Goal: Information Seeking & Learning: Learn about a topic

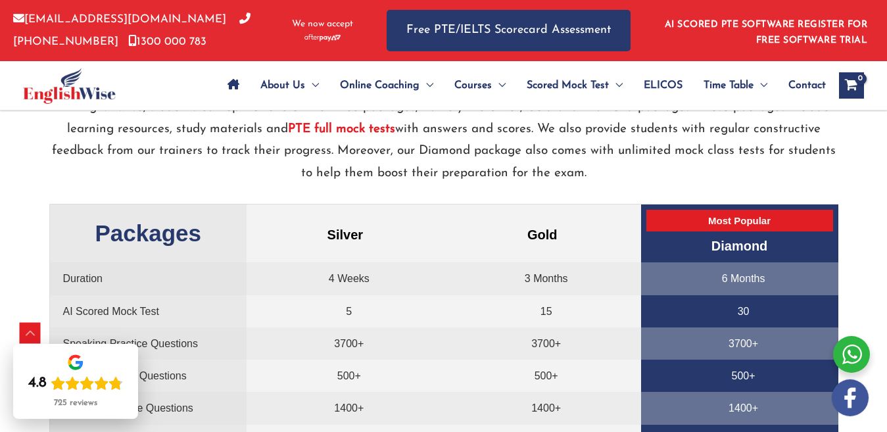
scroll to position [2682, 0]
click at [387, 135] on strong "PTE full mock tests" at bounding box center [341, 128] width 107 height 12
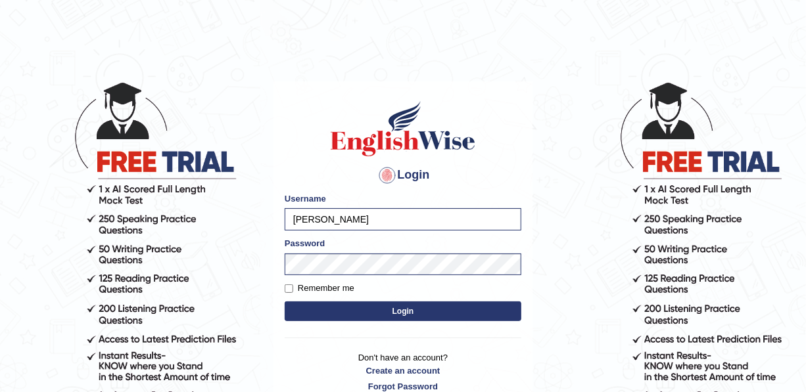
click at [299, 302] on button "Login" at bounding box center [403, 312] width 237 height 20
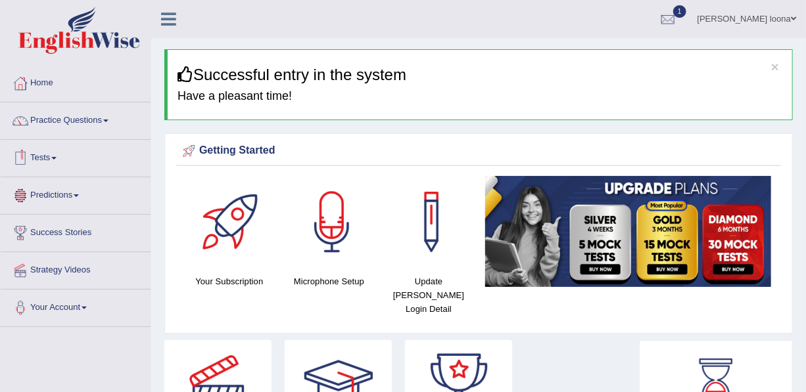
click at [50, 160] on link "Tests" at bounding box center [76, 156] width 150 height 33
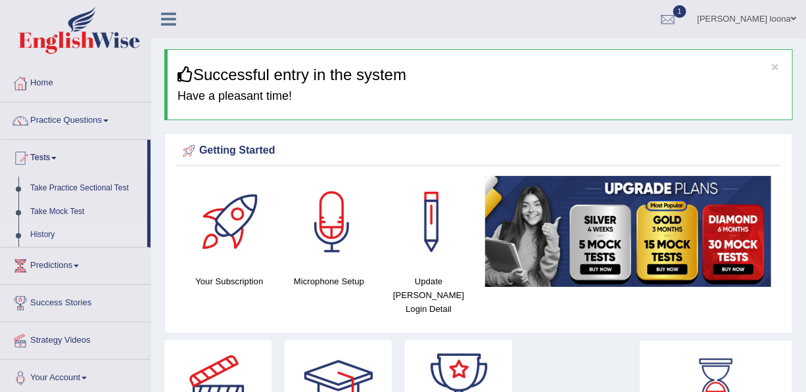
click at [46, 235] on link "History" at bounding box center [85, 235] width 123 height 24
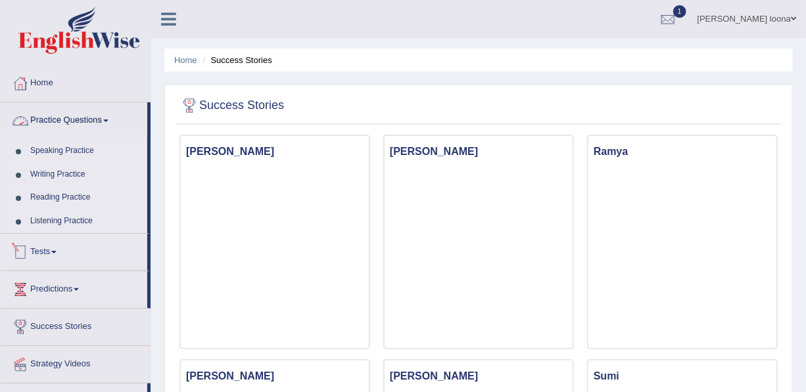
click at [55, 260] on link "Tests" at bounding box center [74, 250] width 147 height 33
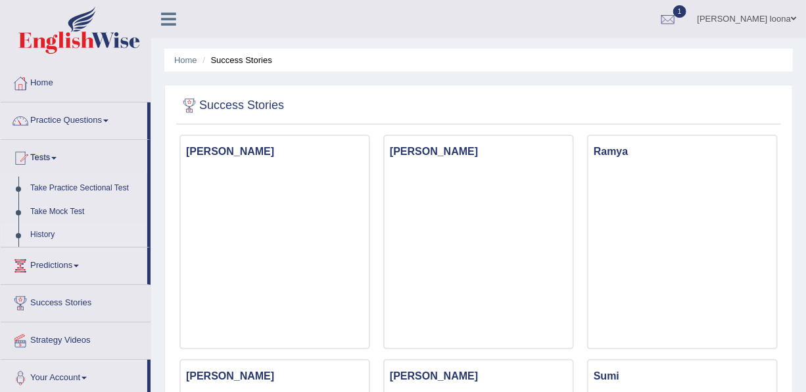
click at [44, 235] on link "History" at bounding box center [85, 235] width 123 height 24
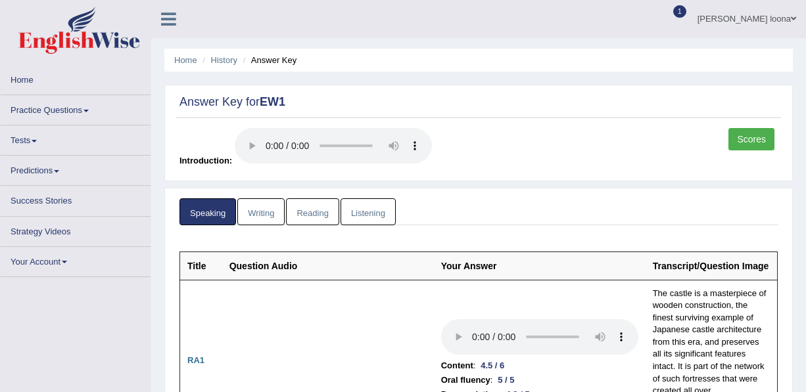
click at [368, 211] on link "Listening" at bounding box center [367, 212] width 55 height 27
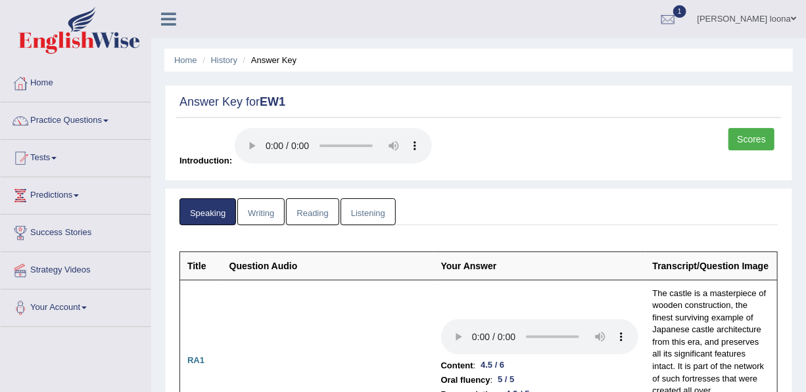
click at [381, 208] on link "Listening" at bounding box center [367, 212] width 55 height 27
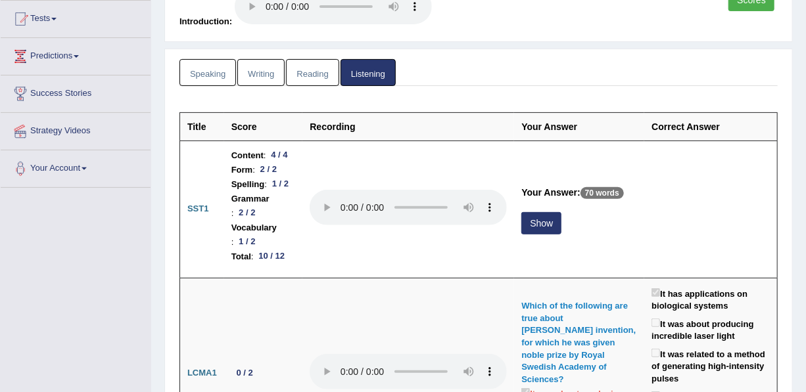
scroll to position [143, 0]
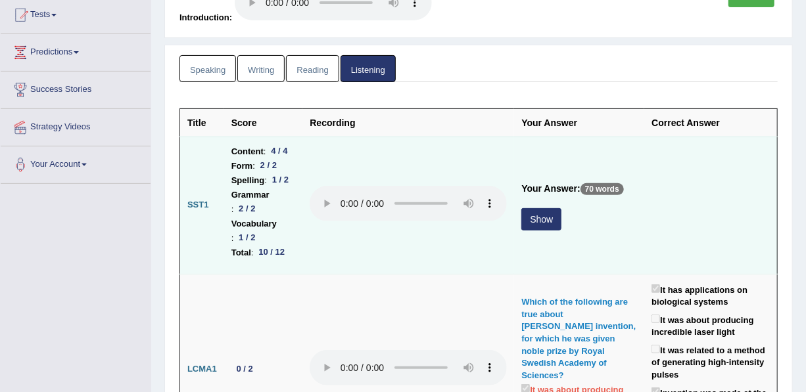
click at [533, 229] on button "Show" at bounding box center [541, 219] width 40 height 22
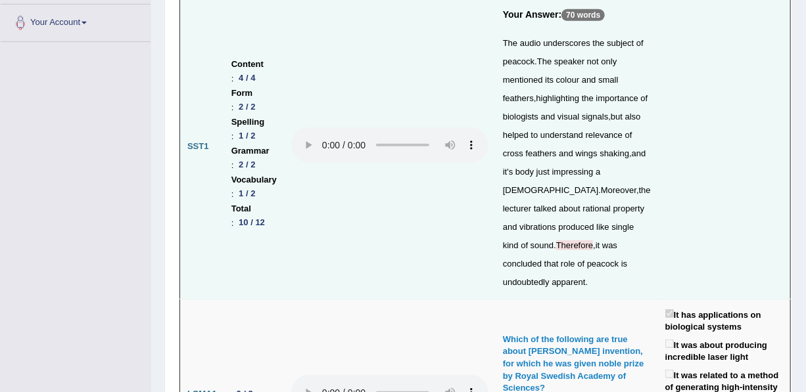
scroll to position [287, 0]
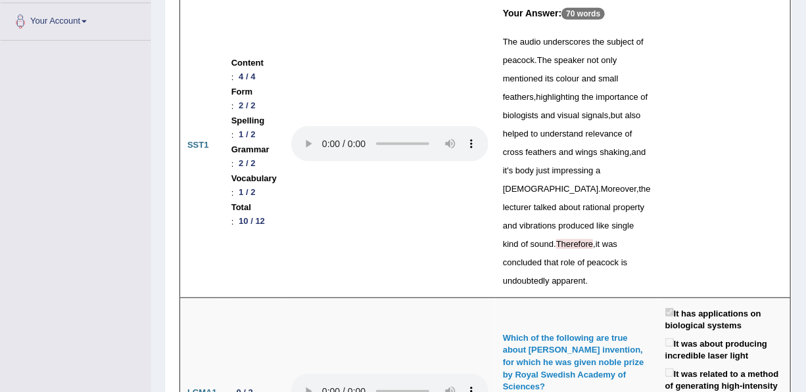
click at [571, 277] on div "The audio underscores the subject of peacock . The speaker not only mentioned i…" at bounding box center [577, 162] width 148 height 258
click at [684, 187] on td at bounding box center [724, 145] width 133 height 304
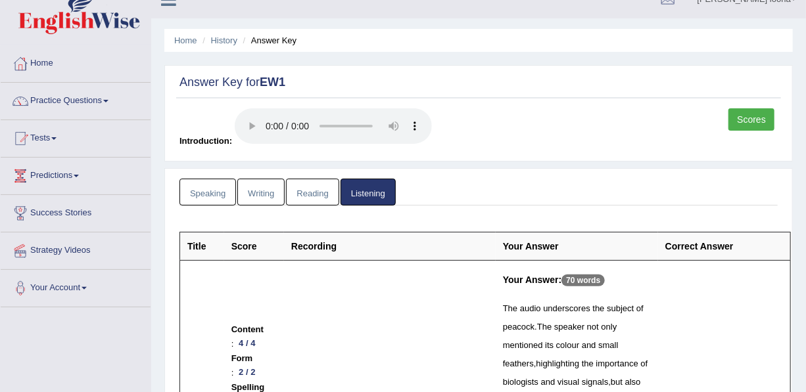
scroll to position [0, 0]
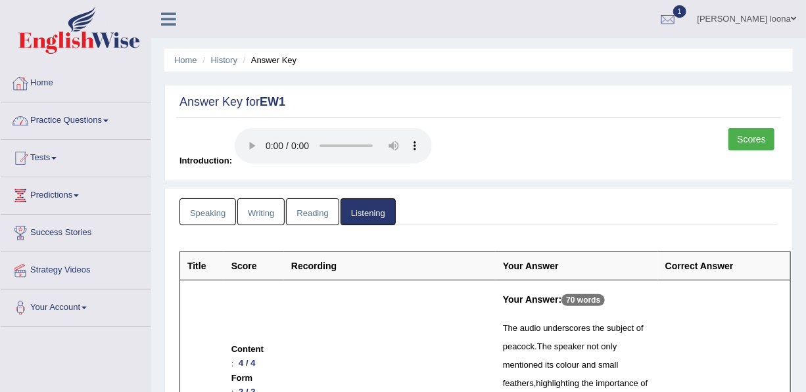
click at [45, 82] on link "Home" at bounding box center [76, 81] width 150 height 33
